Goal: Information Seeking & Learning: Learn about a topic

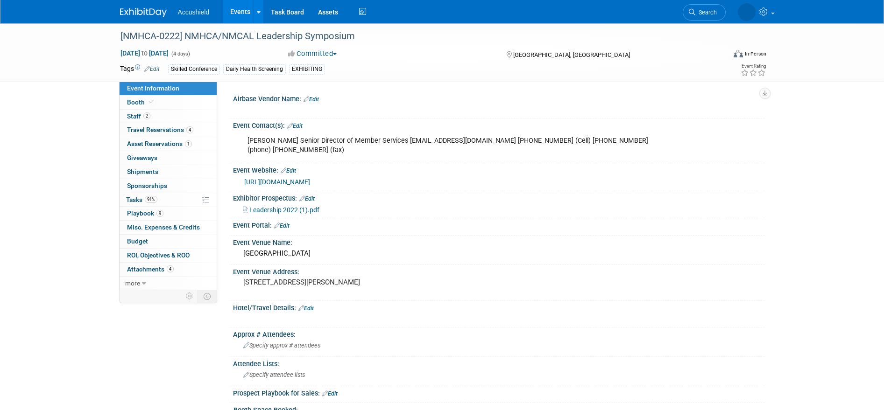
click at [145, 13] on img at bounding box center [143, 12] width 47 height 9
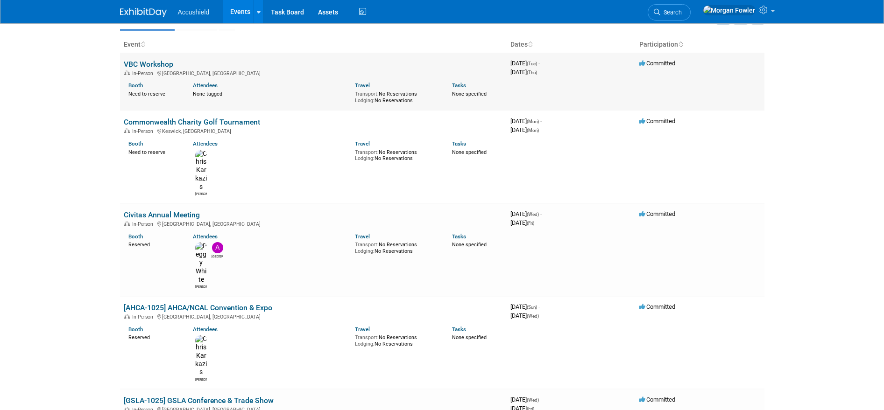
scroll to position [56, 0]
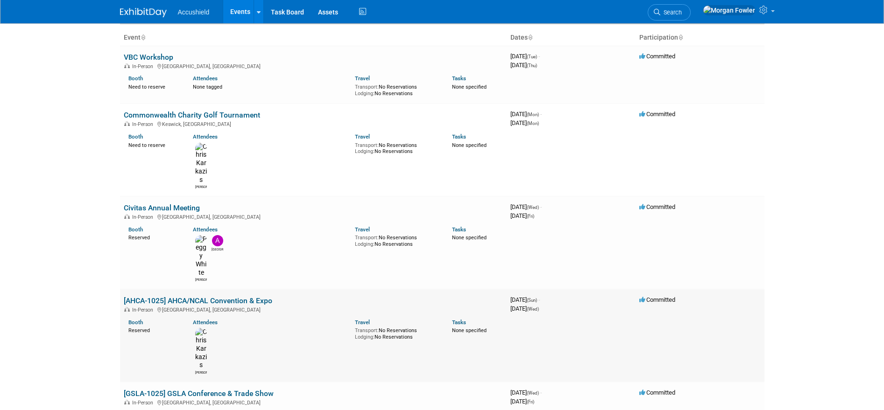
click at [223, 296] on link "[AHCA-1025] AHCA/NCAL Convention & Expo" at bounding box center [198, 300] width 148 height 9
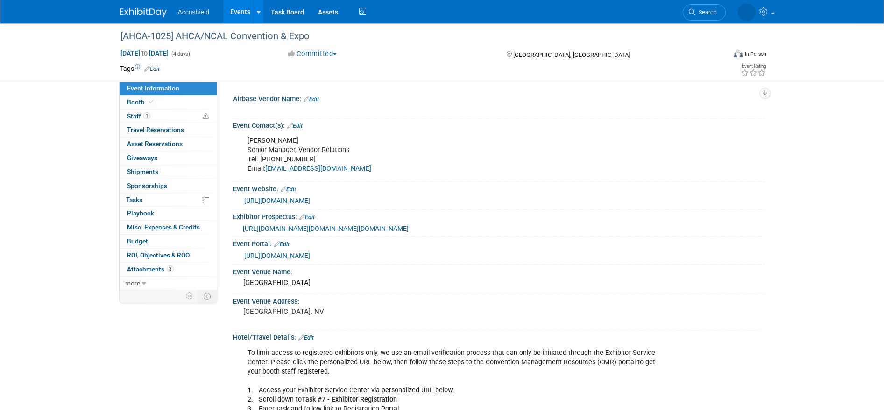
select select "Yes"
click at [175, 98] on link "Booth" at bounding box center [168, 103] width 97 height 14
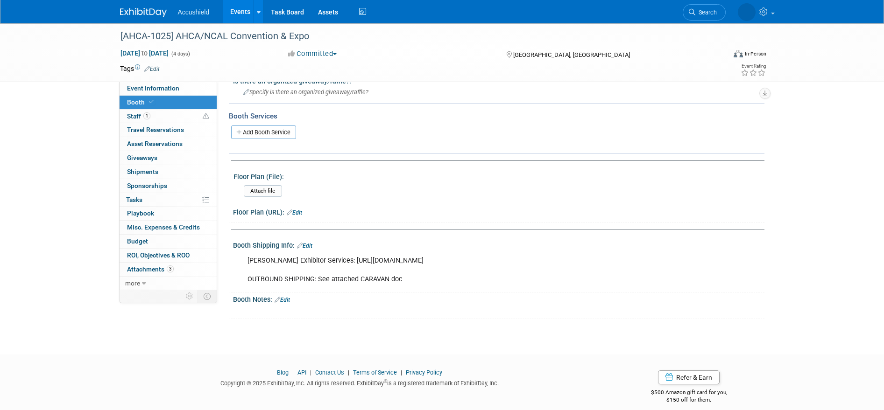
scroll to position [223, 0]
click at [161, 115] on link "1 Staff 1" at bounding box center [168, 117] width 97 height 14
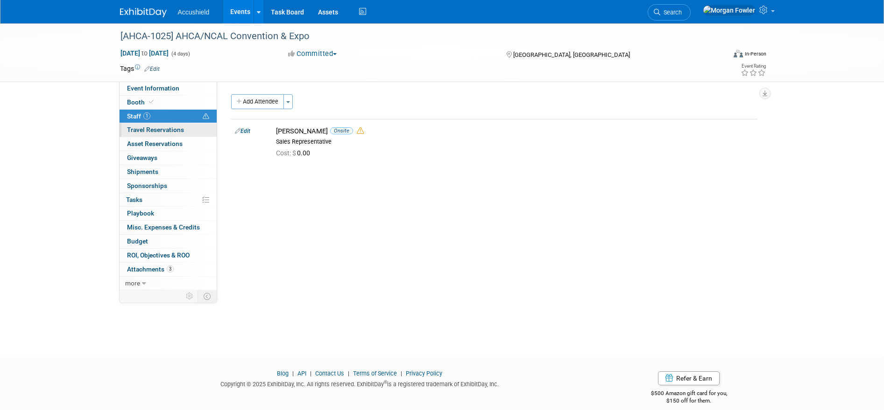
click at [169, 128] on span "Travel Reservations 0" at bounding box center [155, 129] width 57 height 7
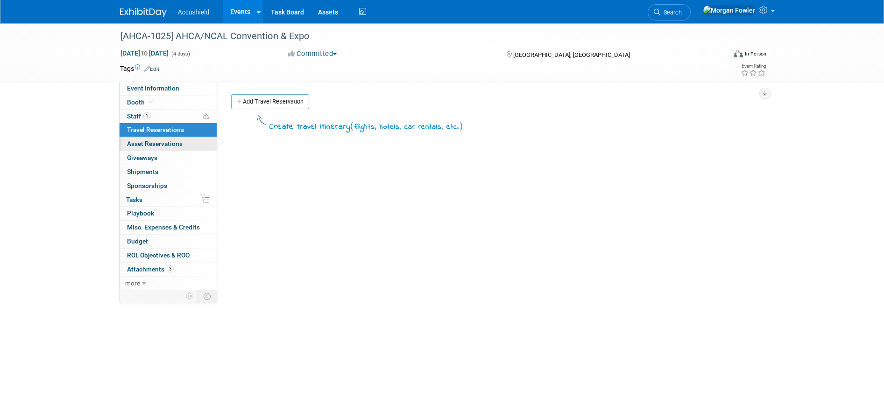
click at [172, 144] on span "Asset Reservations 0" at bounding box center [155, 143] width 56 height 7
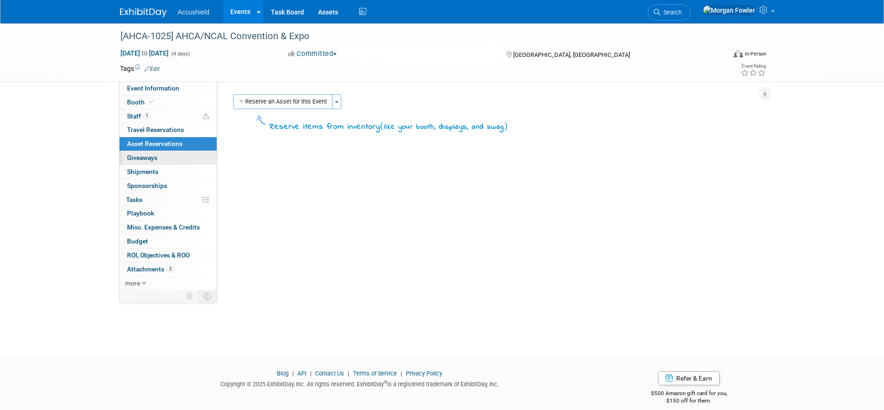
click at [173, 156] on link "0 Giveaways 0" at bounding box center [168, 158] width 97 height 14
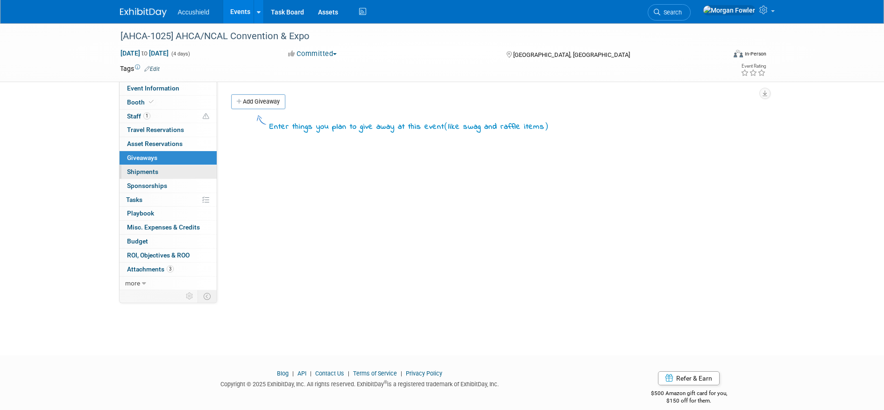
click at [174, 169] on link "0 Shipments 0" at bounding box center [168, 172] width 97 height 14
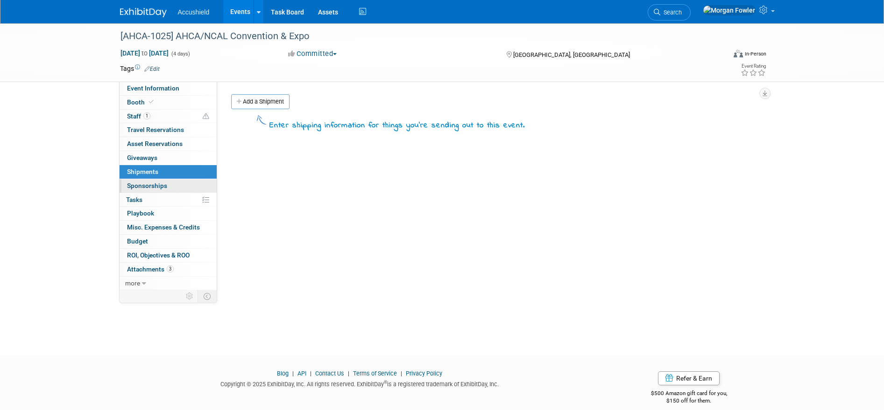
click at [176, 184] on link "0 Sponsorships 0" at bounding box center [168, 186] width 97 height 14
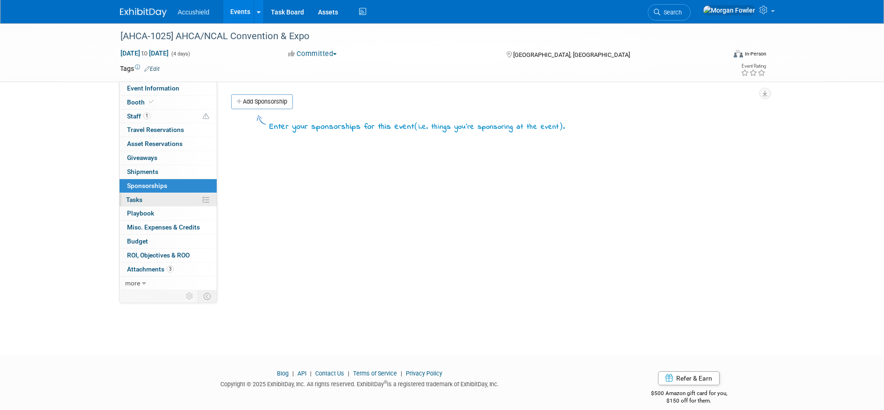
click at [176, 197] on link "0% Tasks 0%" at bounding box center [168, 200] width 97 height 14
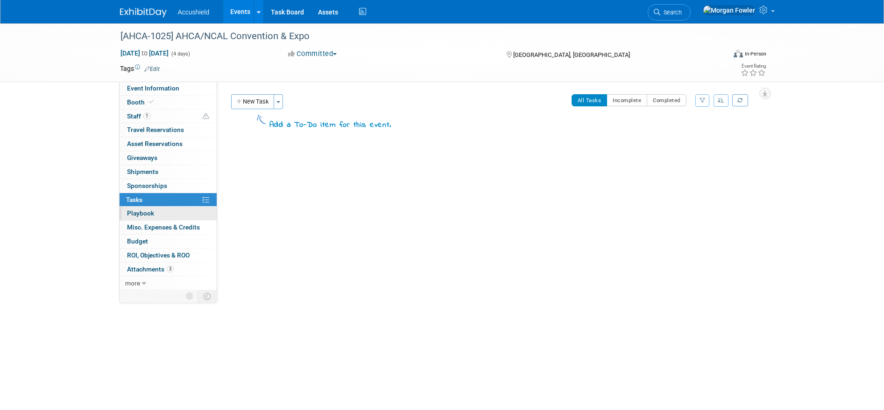
click at [173, 209] on link "0 Playbook 0" at bounding box center [168, 214] width 97 height 14
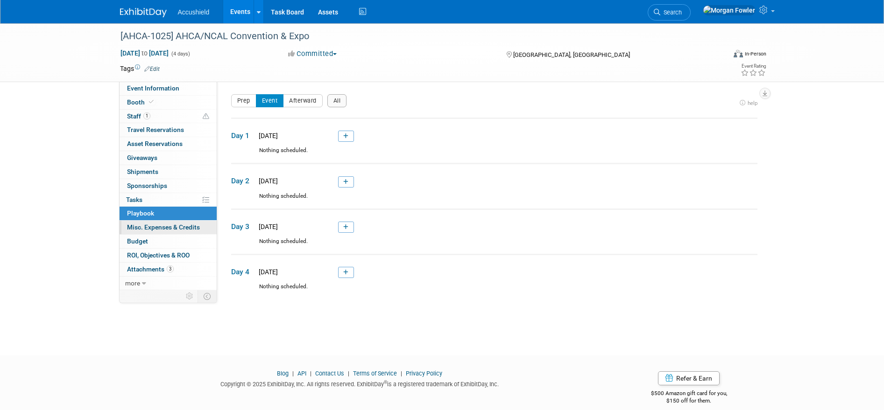
click at [171, 224] on span "Misc. Expenses & Credits 0" at bounding box center [163, 227] width 73 height 7
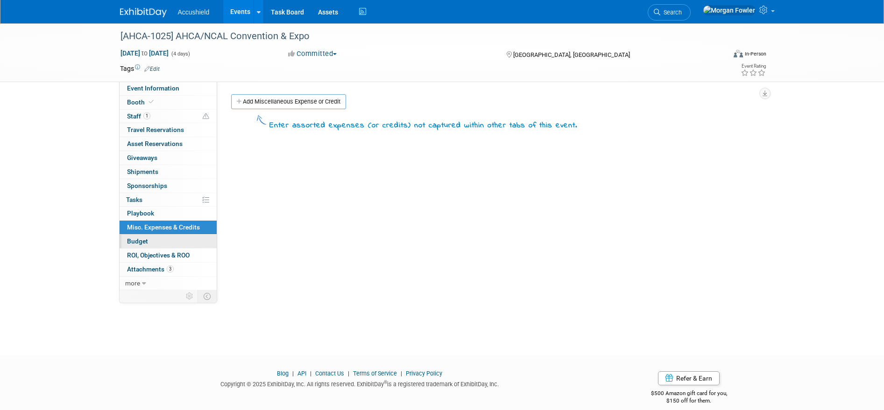
click at [177, 238] on link "Budget" at bounding box center [168, 242] width 97 height 14
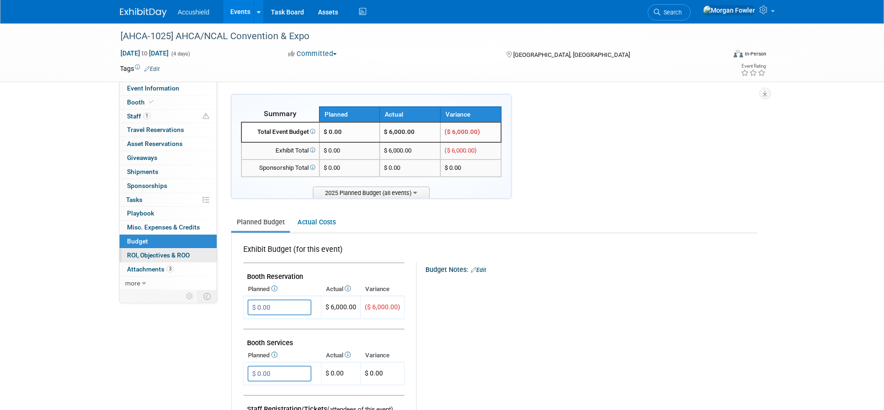
click at [172, 255] on span "ROI, Objectives & ROO 0" at bounding box center [158, 255] width 63 height 7
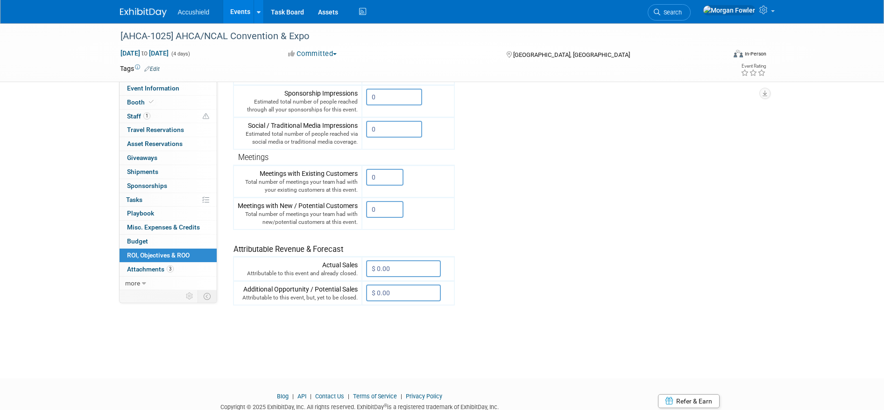
scroll to position [242, 0]
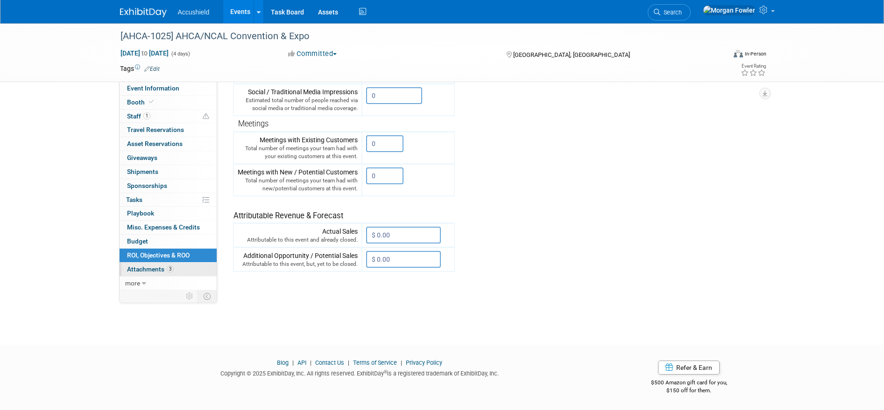
click at [167, 266] on span "3" at bounding box center [170, 269] width 7 height 7
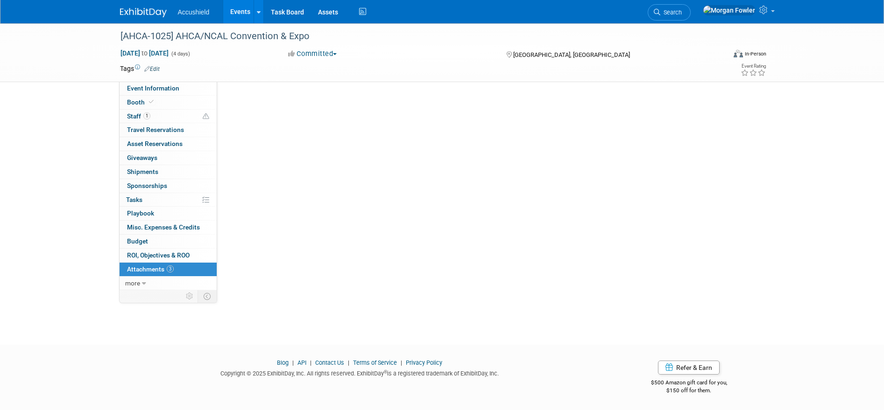
scroll to position [0, 0]
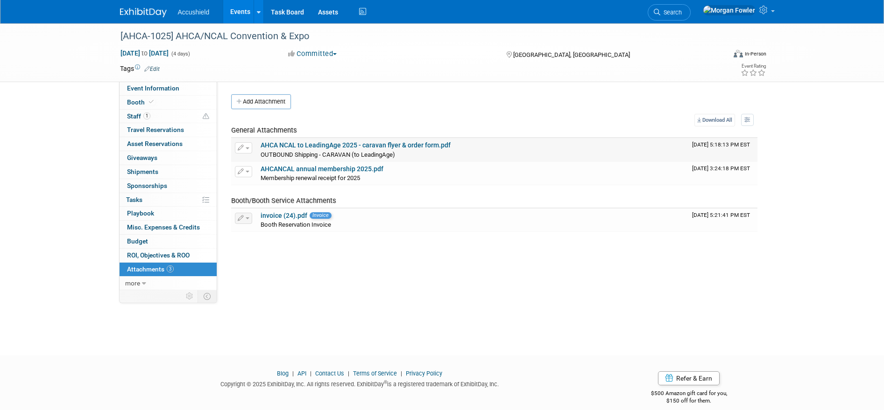
click at [415, 144] on link "AHCA NCAL to LeadingAge 2025 - caravan flyer & order form.pdf" at bounding box center [355, 144] width 190 height 7
click at [162, 83] on link "Event Information" at bounding box center [168, 89] width 97 height 14
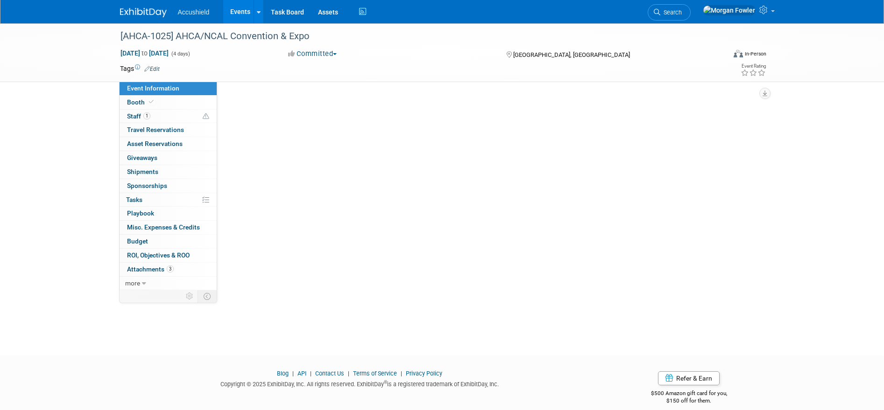
select select "Yes"
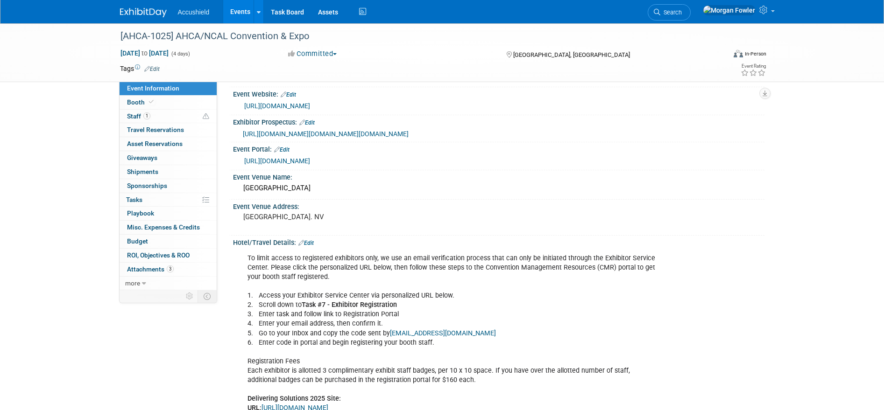
scroll to position [44, 0]
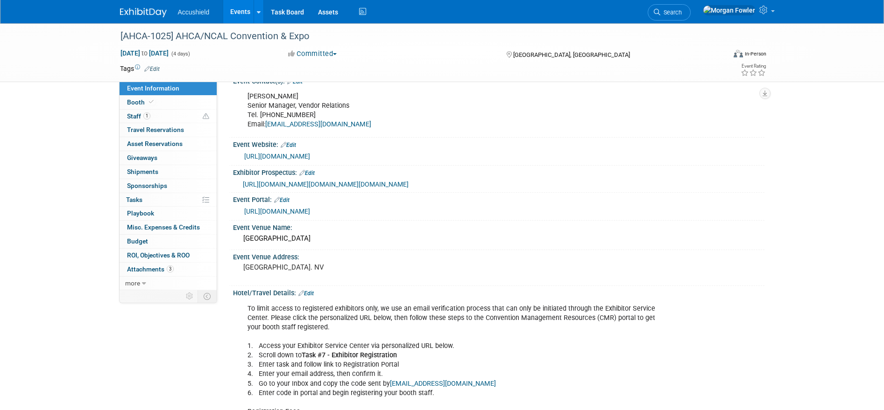
click at [310, 215] on link "https://www.conferenceharvester.com/harvester2expw/login.asp?EventKey=LLSJNNZJ" at bounding box center [277, 211] width 66 height 7
click at [316, 186] on span "https://urlisolation.com/browser?clickId=39F7C6BE-6EE2-4A81-A3C2-EE38883A921F&t…" at bounding box center [326, 184] width 166 height 7
click at [310, 154] on link "https://www.ahcancal.org/Education-Events/Pages/convention.aspx" at bounding box center [277, 156] width 66 height 7
